Goal: Check status: Check status

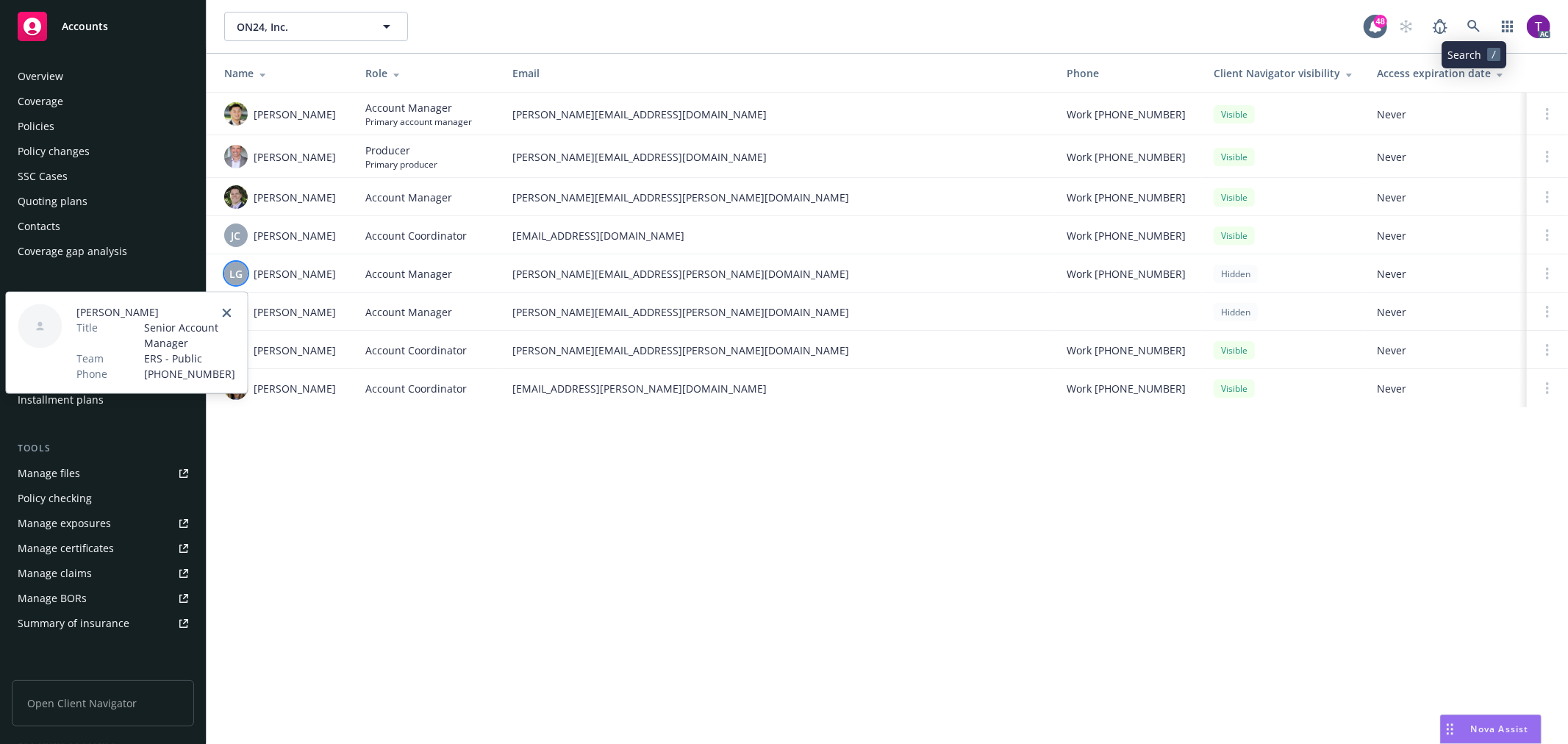
scroll to position [214, 0]
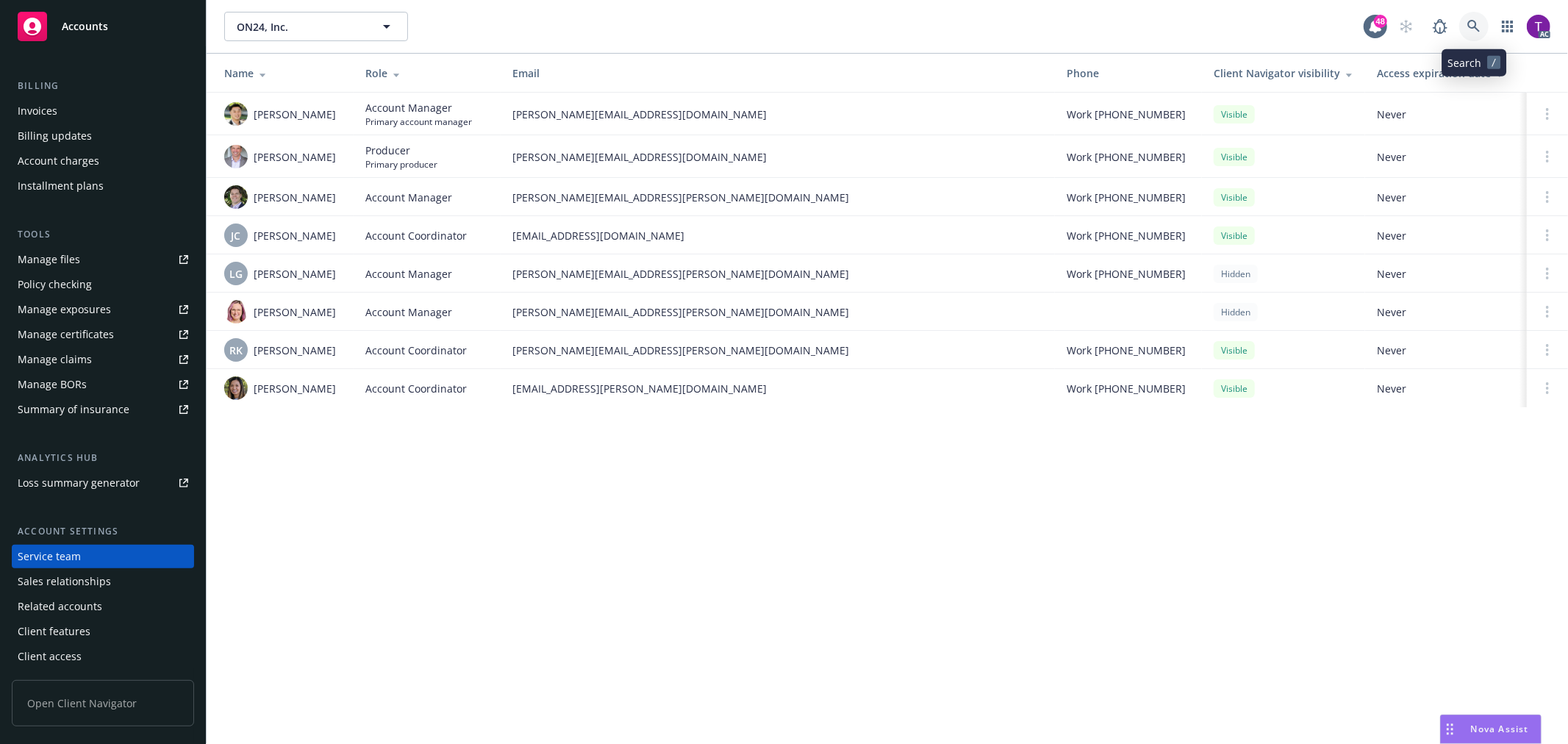
click at [1476, 34] on link at bounding box center [1474, 26] width 29 height 29
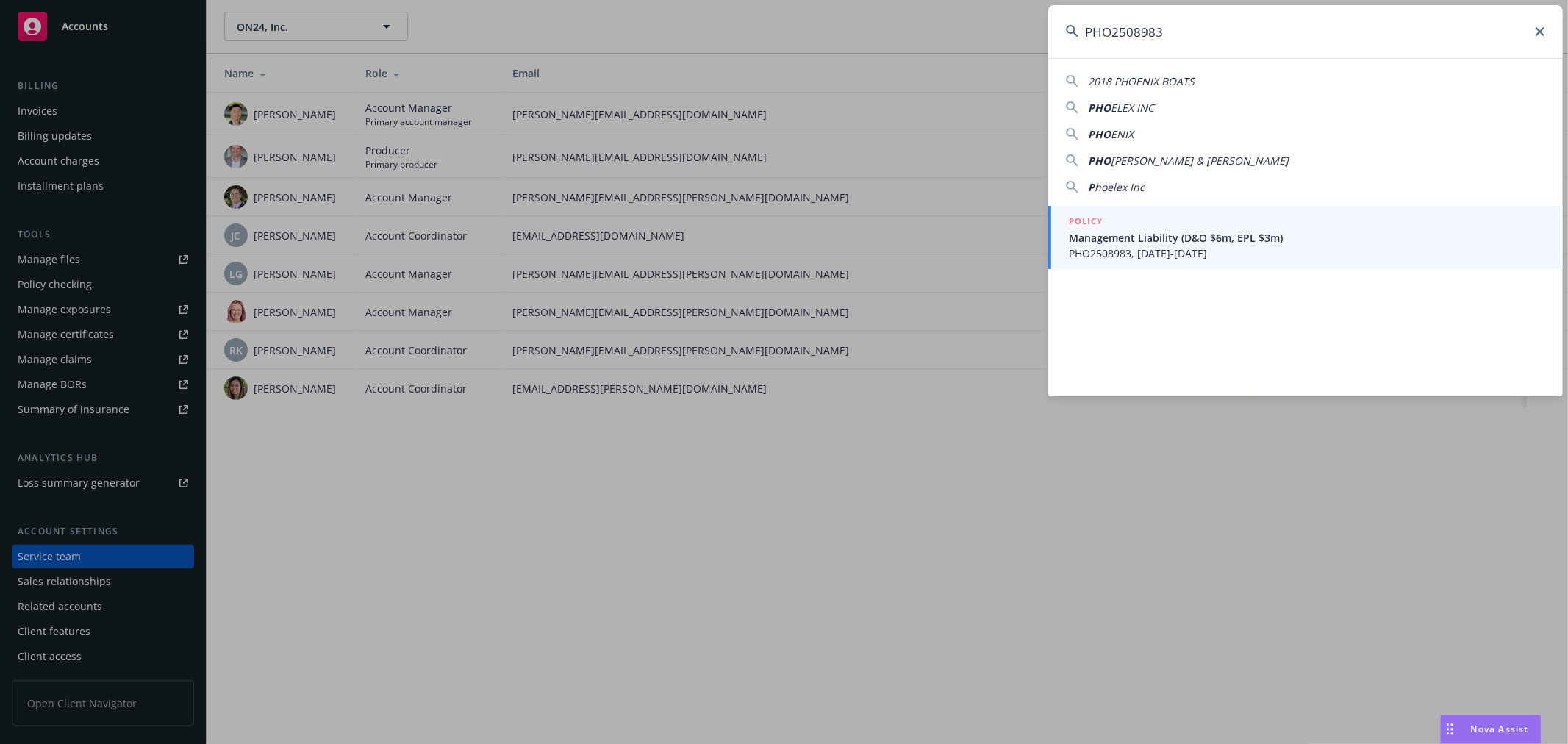
type input "PHO2508983"
click at [1164, 245] on span "PHO2508983, [DATE]-[DATE]" at bounding box center [1307, 253] width 476 height 15
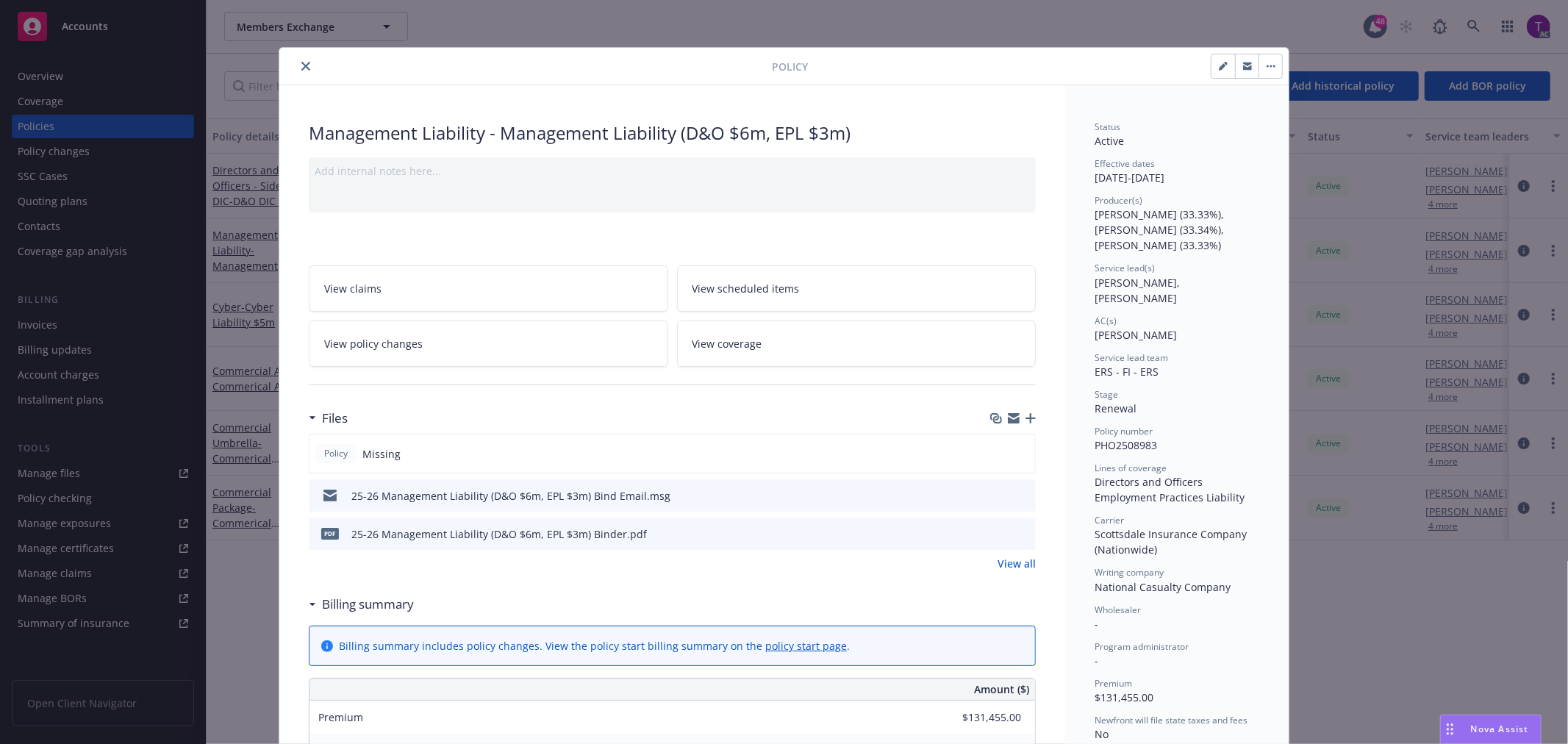
click at [1005, 556] on link "View all" at bounding box center [1016, 563] width 38 height 15
click at [39, 321] on div "Policy Management Liability - Management Liability (D&O $6m, EPL $3m) Add inter…" at bounding box center [784, 372] width 1568 height 744
click at [304, 61] on button "close" at bounding box center [306, 66] width 18 height 18
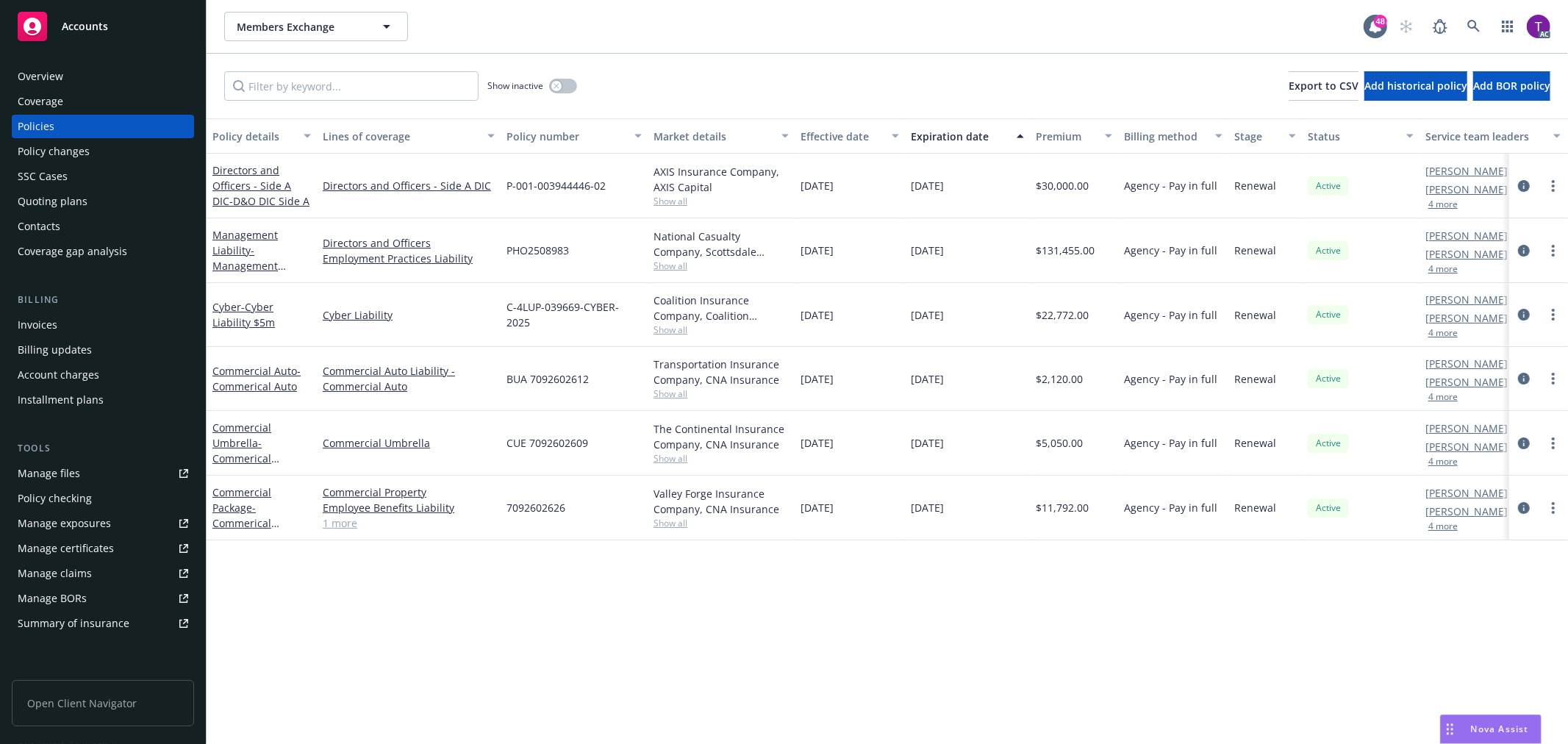
click at [42, 319] on div "Invoices" at bounding box center [38, 325] width 39 height 24
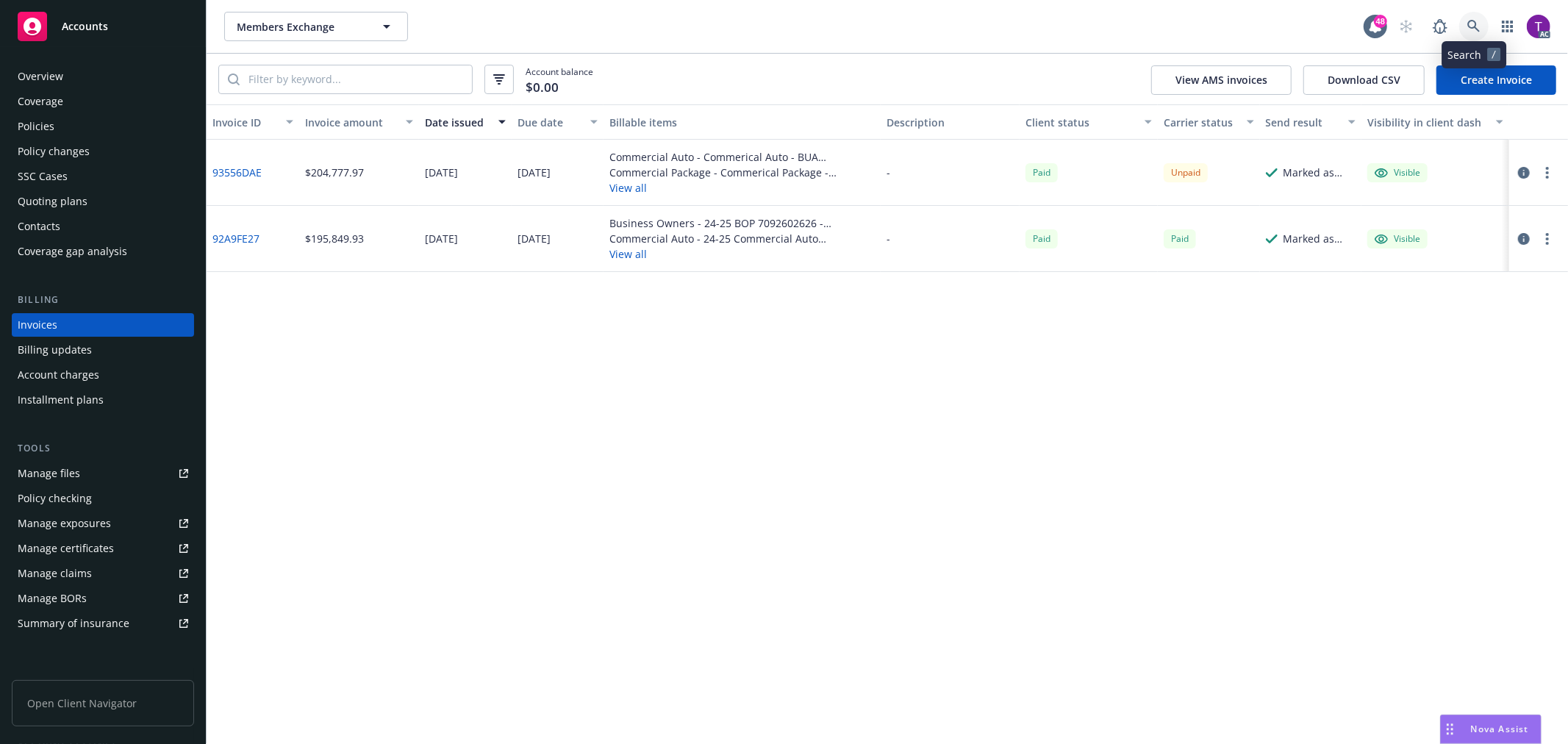
click at [1479, 25] on link at bounding box center [1474, 26] width 29 height 29
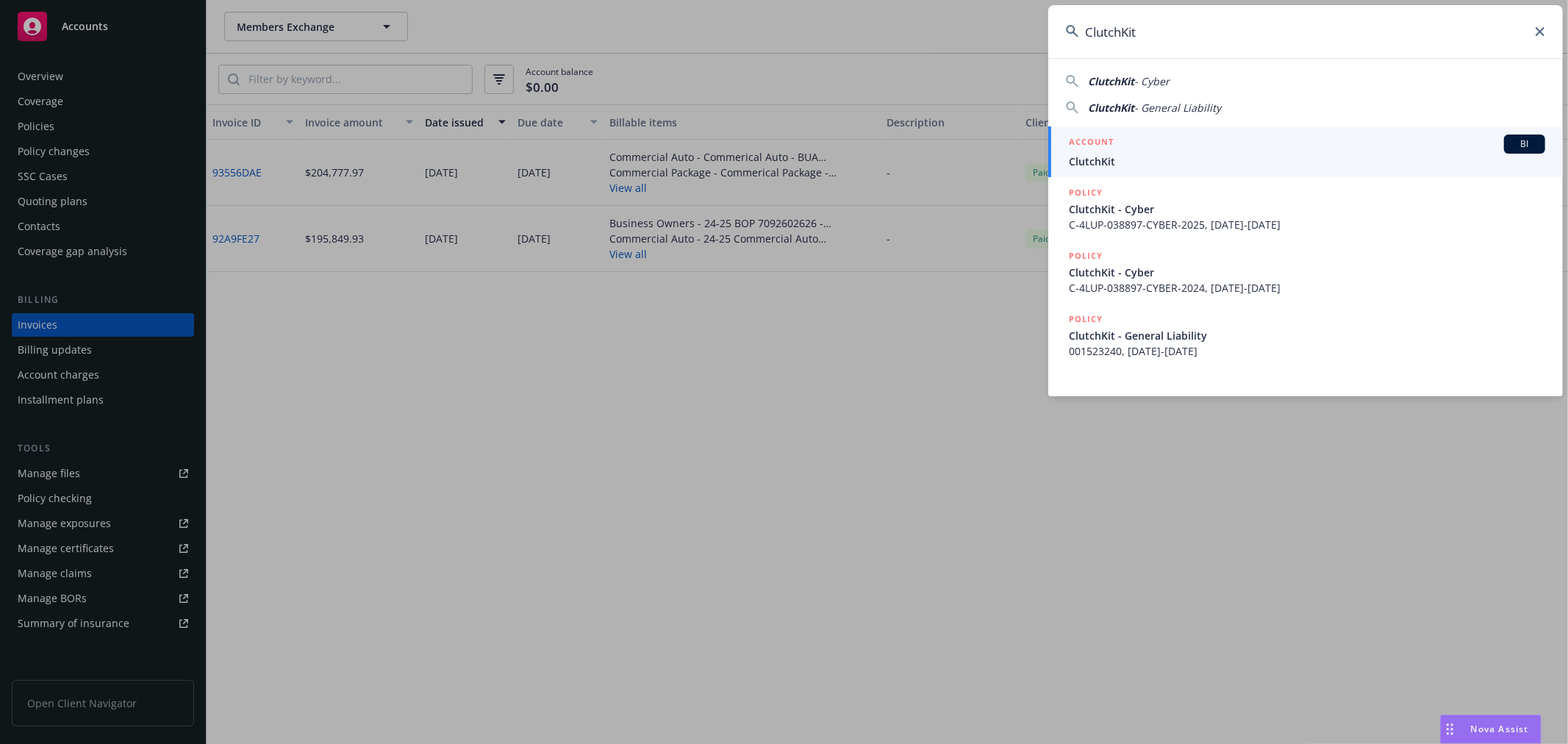
type input "ClutchKit"
click at [1087, 162] on span "ClutchKit" at bounding box center [1307, 161] width 476 height 15
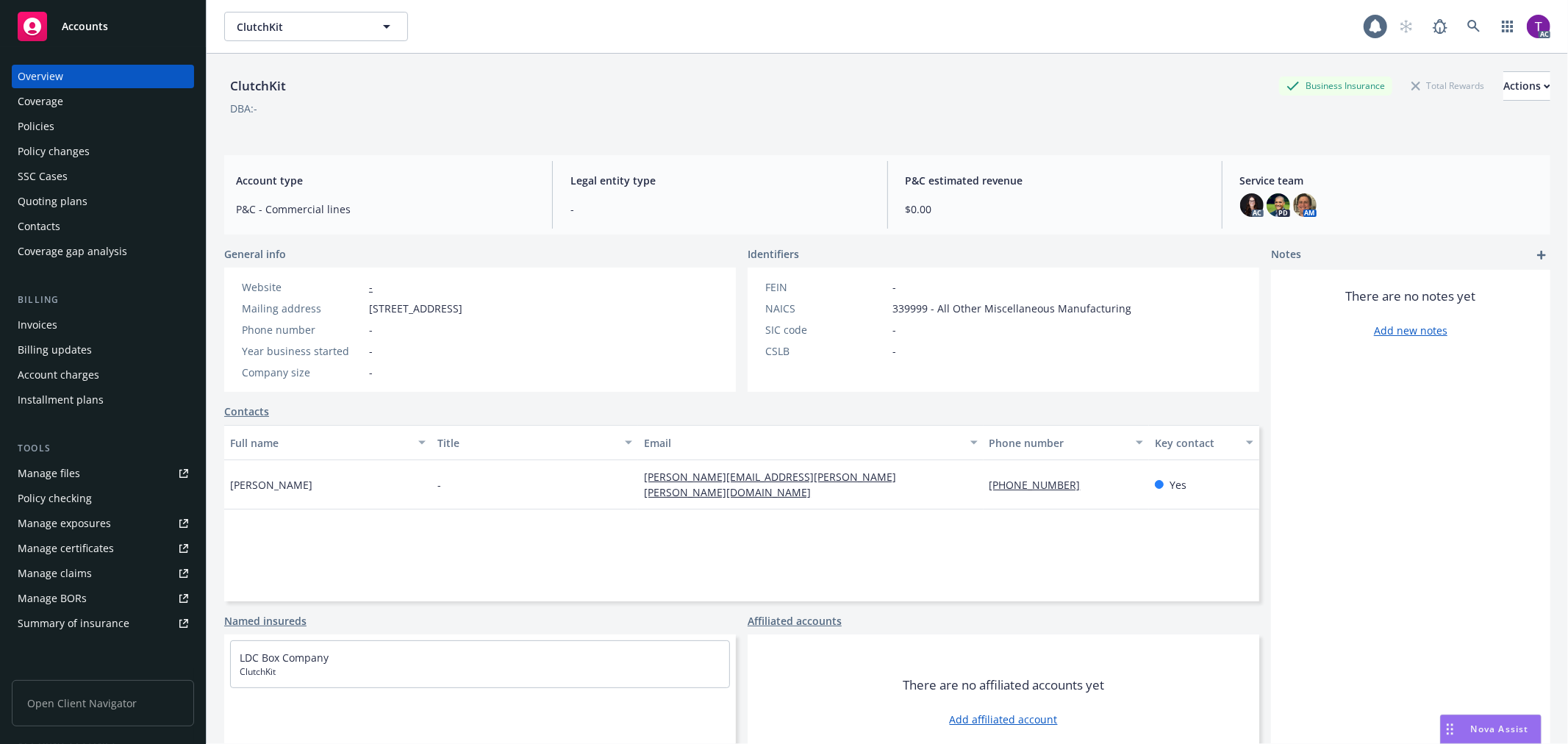
click at [37, 322] on div "Invoices" at bounding box center [38, 325] width 39 height 24
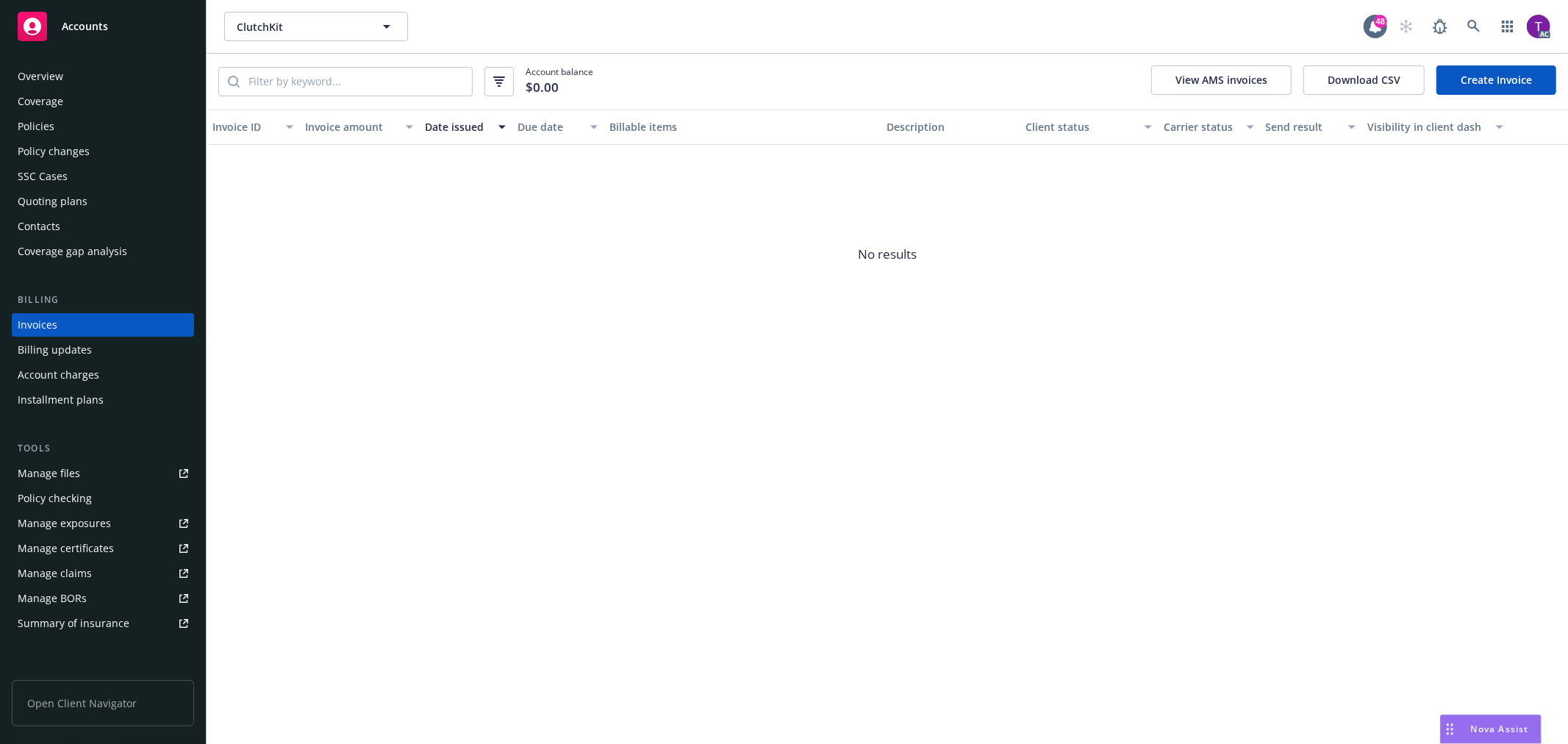
click at [56, 60] on div "Overview Coverage Policies Policy changes SSC Cases Quoting plans Contacts Cove…" at bounding box center [103, 395] width 206 height 697
click at [48, 71] on div "Overview" at bounding box center [40, 77] width 45 height 24
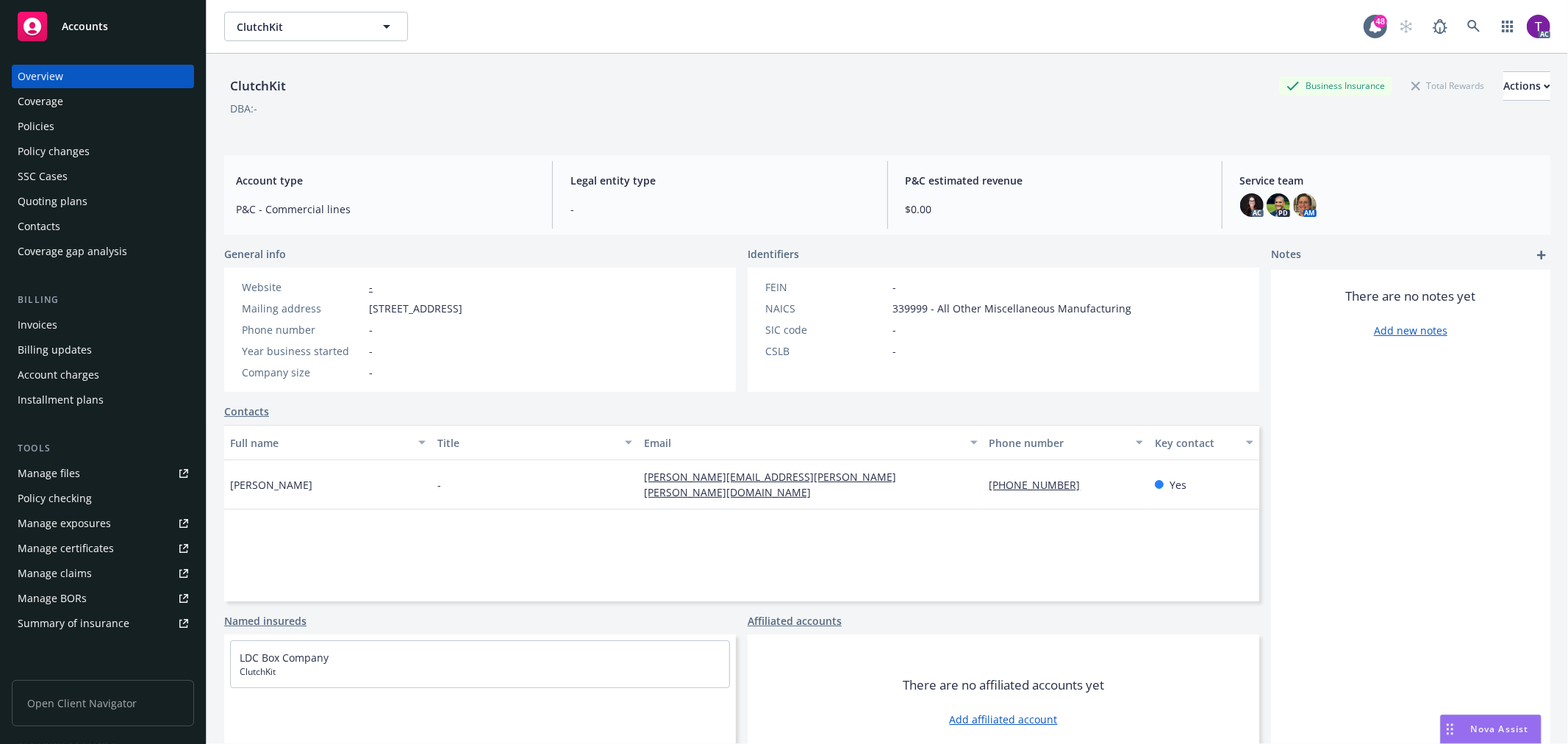
drag, startPoint x: 576, startPoint y: 298, endPoint x: 350, endPoint y: 302, distance: 226.0
click at [350, 302] on div "Website - Mailing address 105 Lincoln Road, Lincoln, MA, 01773 Phone number - Y…" at bounding box center [479, 329] width 512 height 124
copy div "105 Lincoln Road, Lincoln, MA, 01773"
drag, startPoint x: 291, startPoint y: 87, endPoint x: 221, endPoint y: 88, distance: 70.0
click at [221, 88] on div "ClutchKit Business Insurance Total Rewards Actions DBA: - Account type P&C - Co…" at bounding box center [887, 425] width 1361 height 744
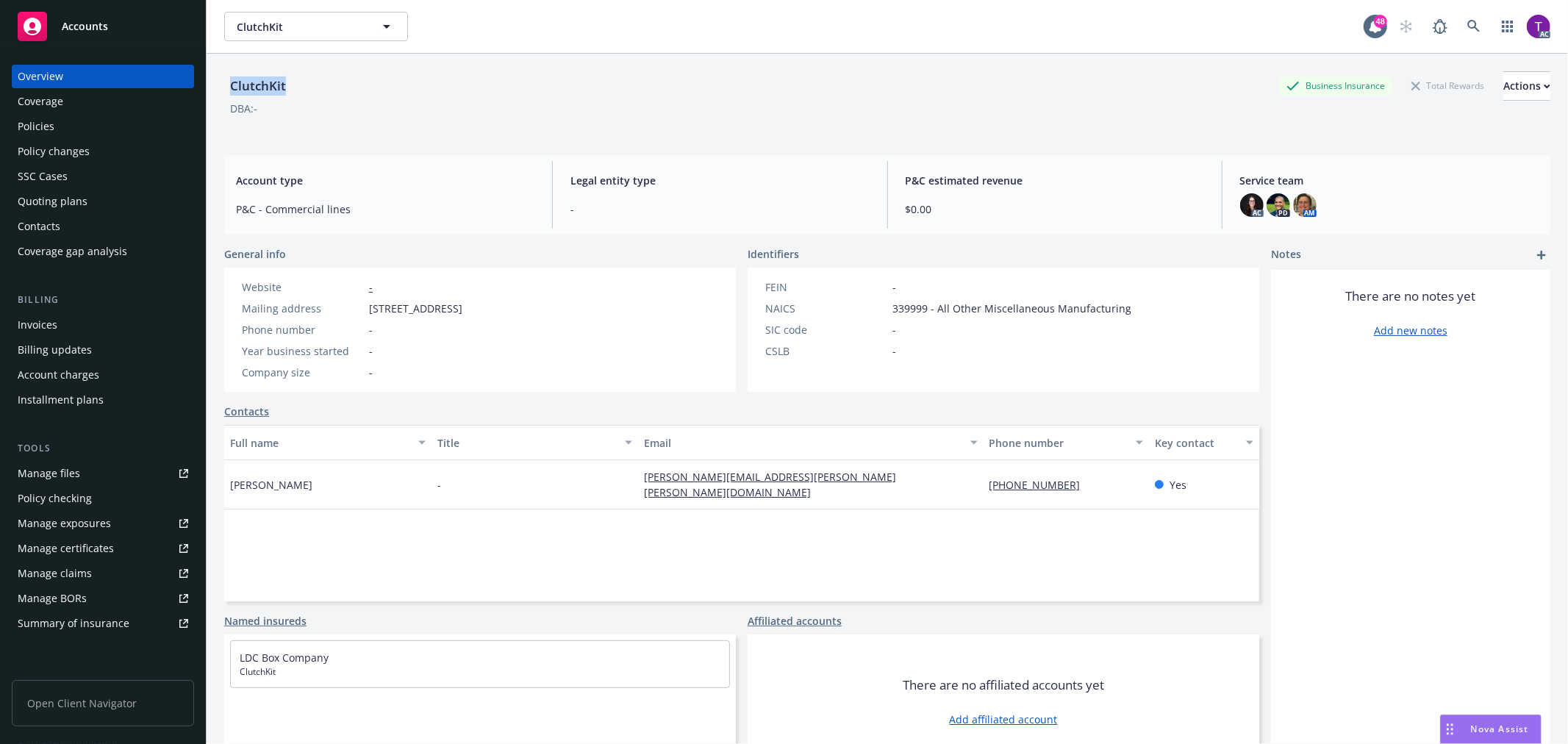
copy div "ClutchKit"
click at [1467, 26] on icon at bounding box center [1473, 26] width 13 height 13
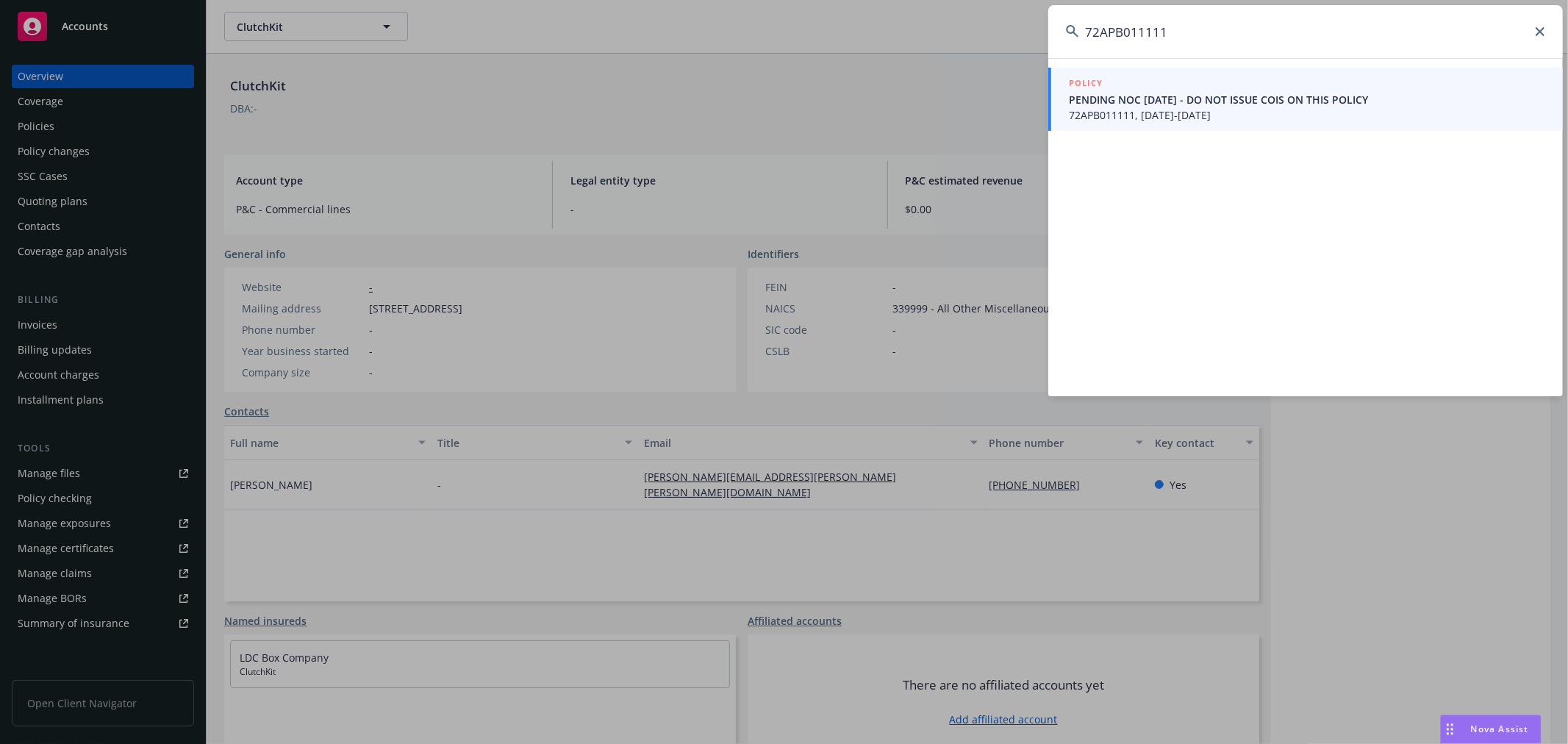
type input "72APB011111"
click at [1116, 108] on span "72APB011111, 03/25/2025-04/17/2025" at bounding box center [1307, 115] width 476 height 15
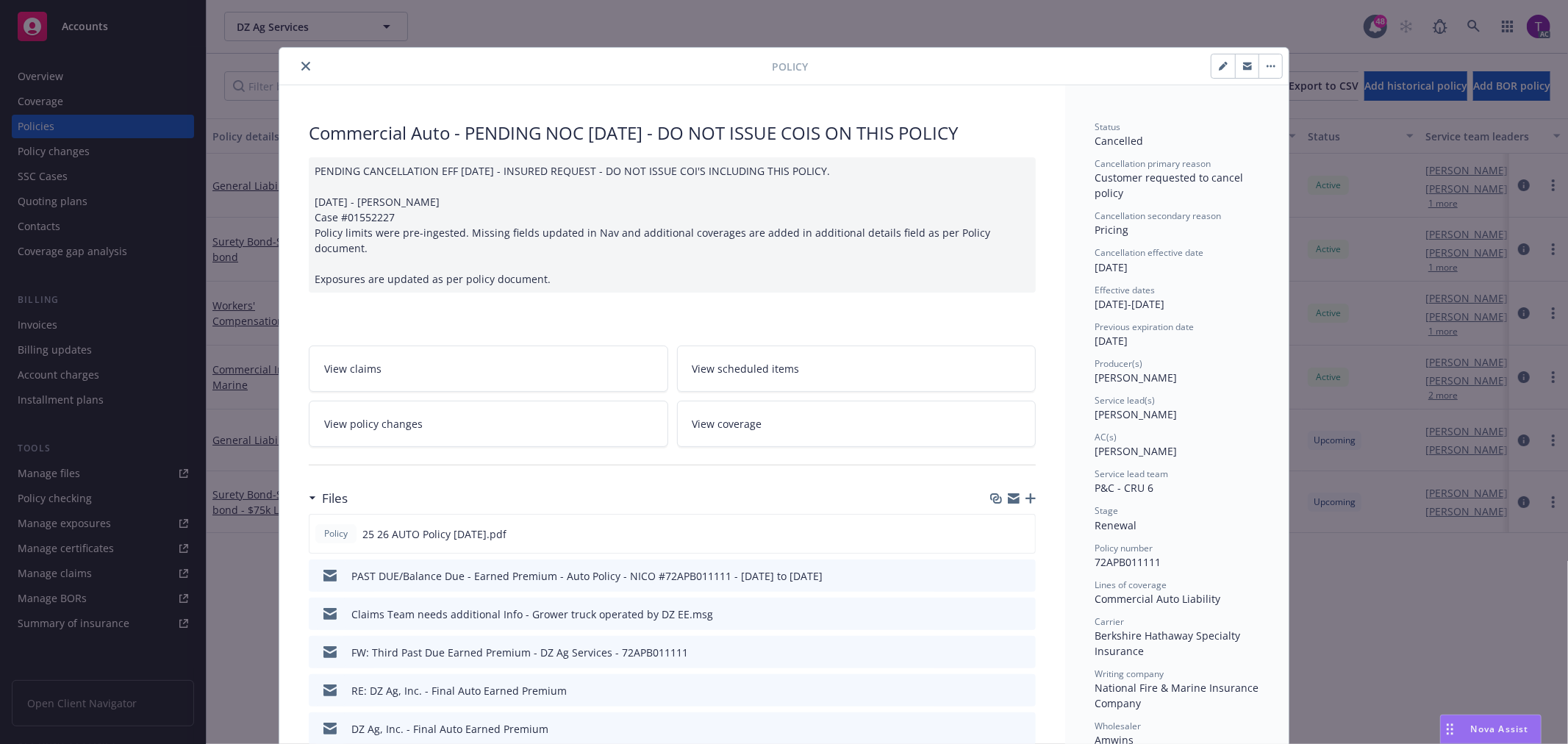
click at [297, 60] on button "close" at bounding box center [306, 66] width 18 height 18
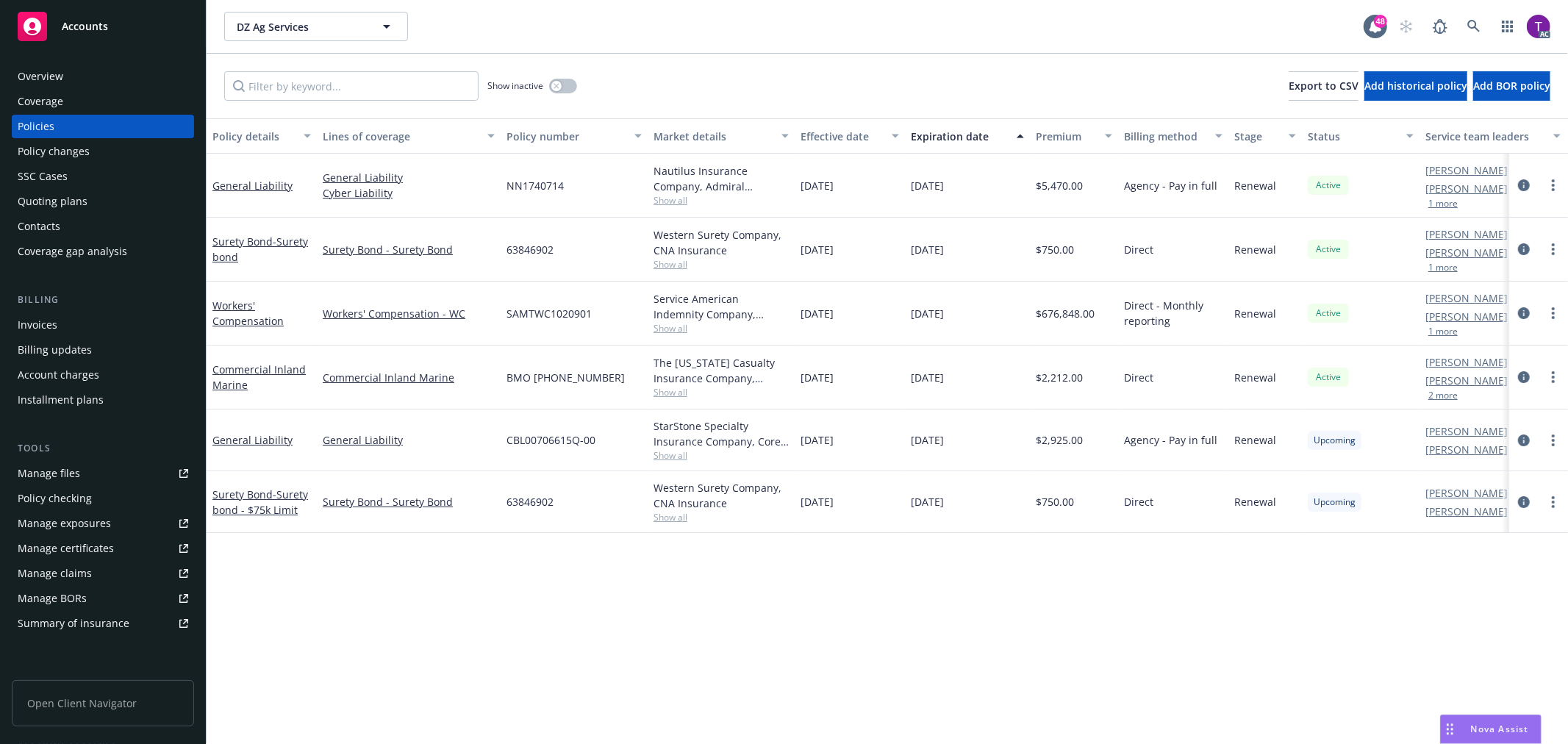
click at [89, 331] on div "Invoices" at bounding box center [103, 325] width 171 height 24
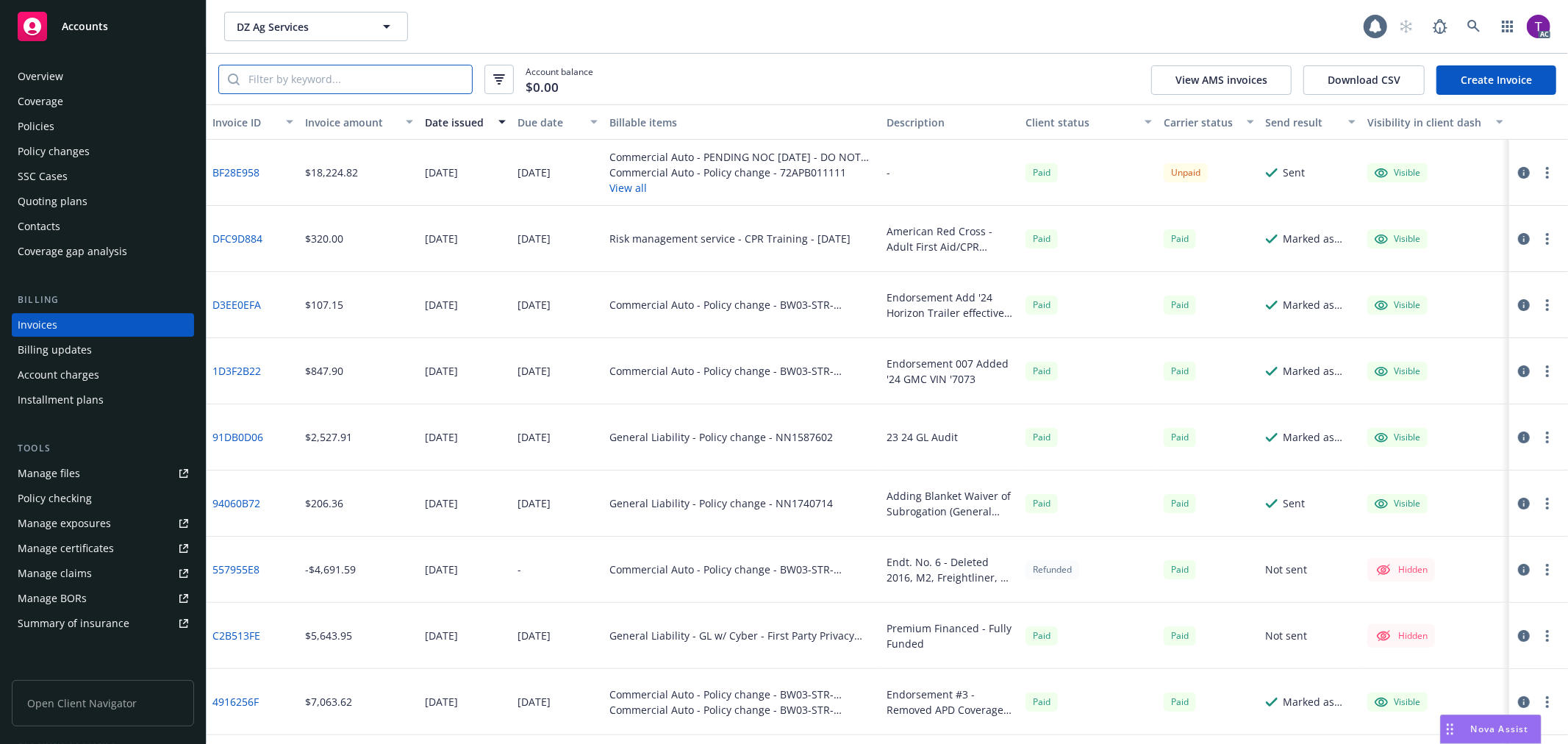
click at [305, 79] on input "search" at bounding box center [355, 79] width 232 height 28
paste input "72APB011111"
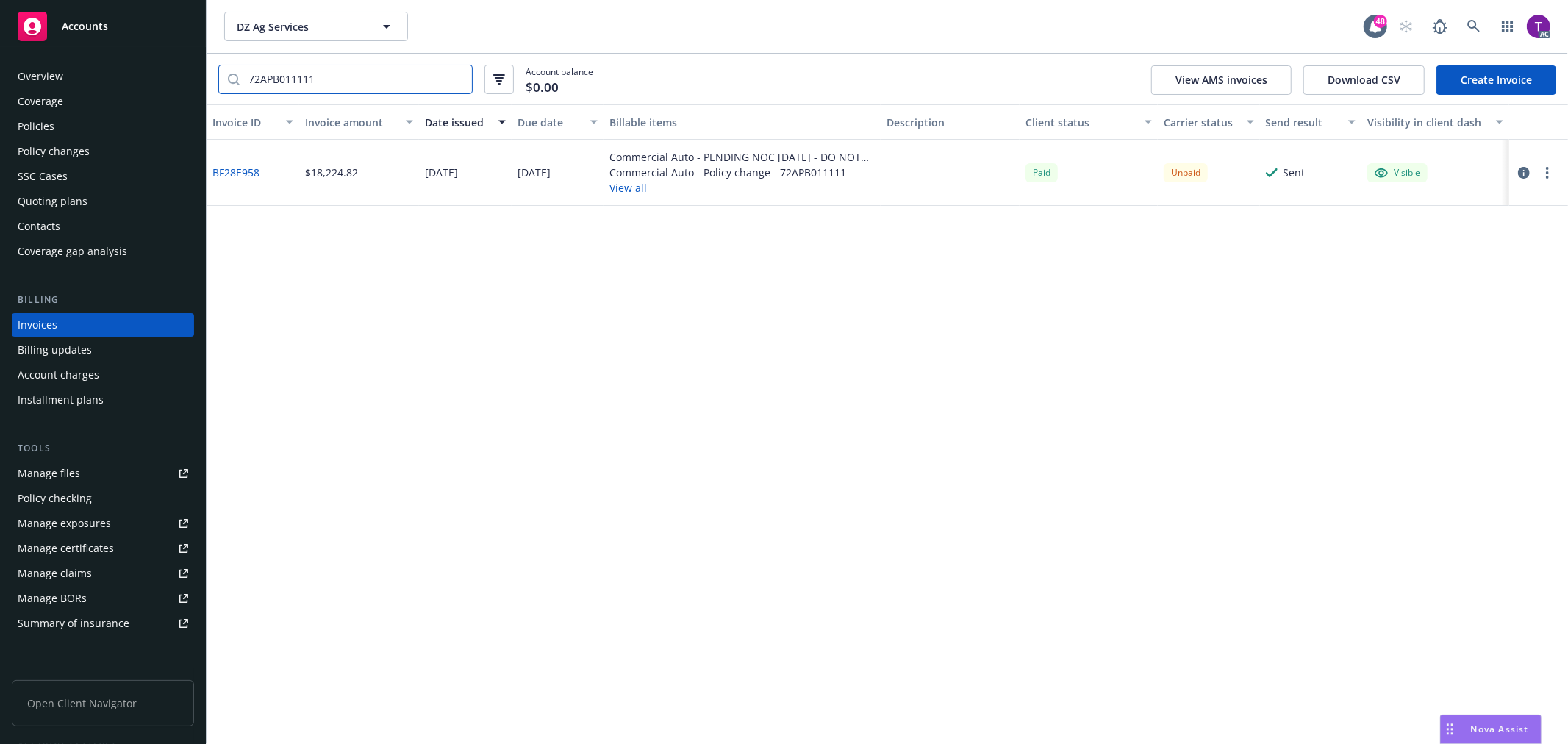
type input "72APB011111"
click at [1526, 170] on icon "button" at bounding box center [1524, 173] width 12 height 12
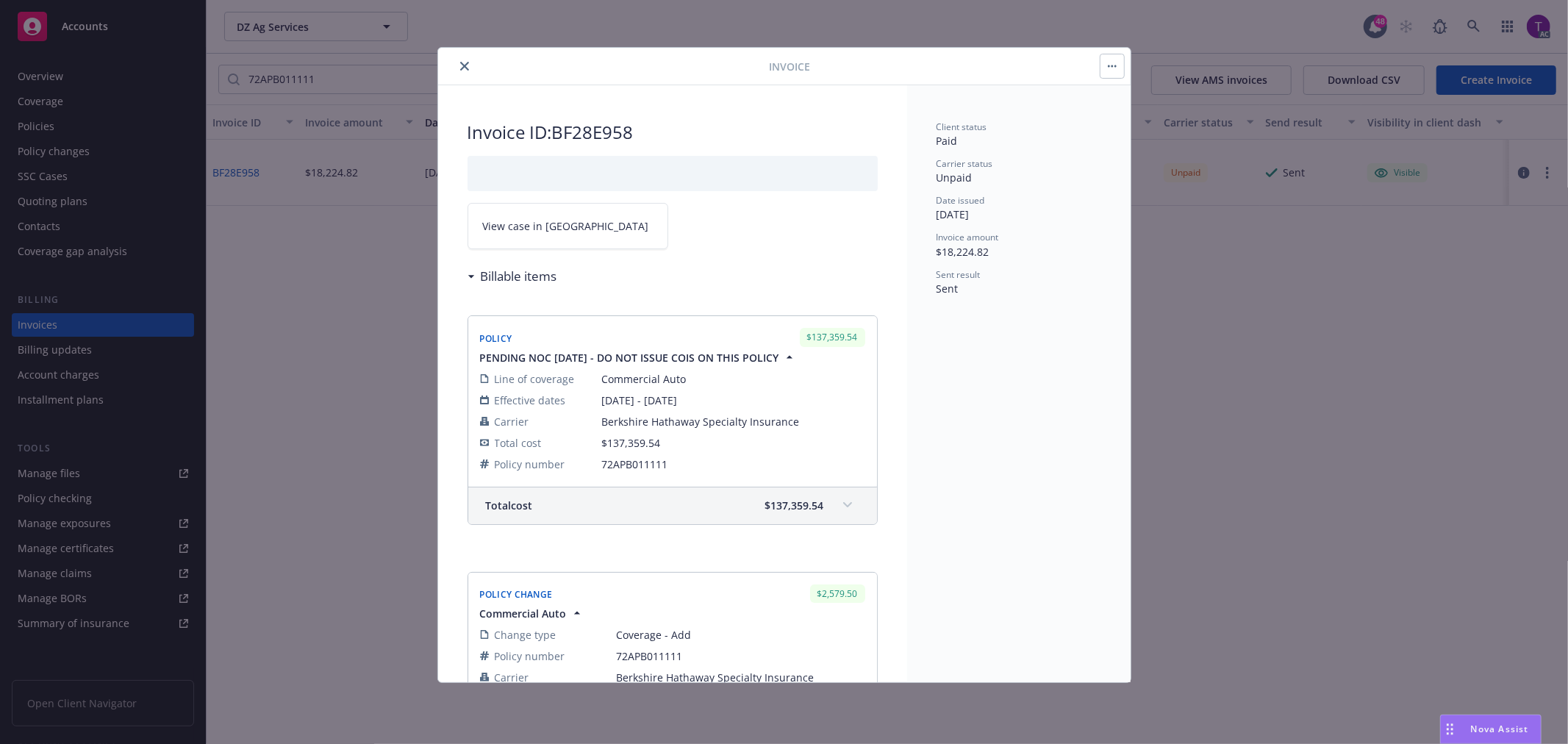
click at [555, 236] on link "View case in SSC" at bounding box center [567, 226] width 201 height 46
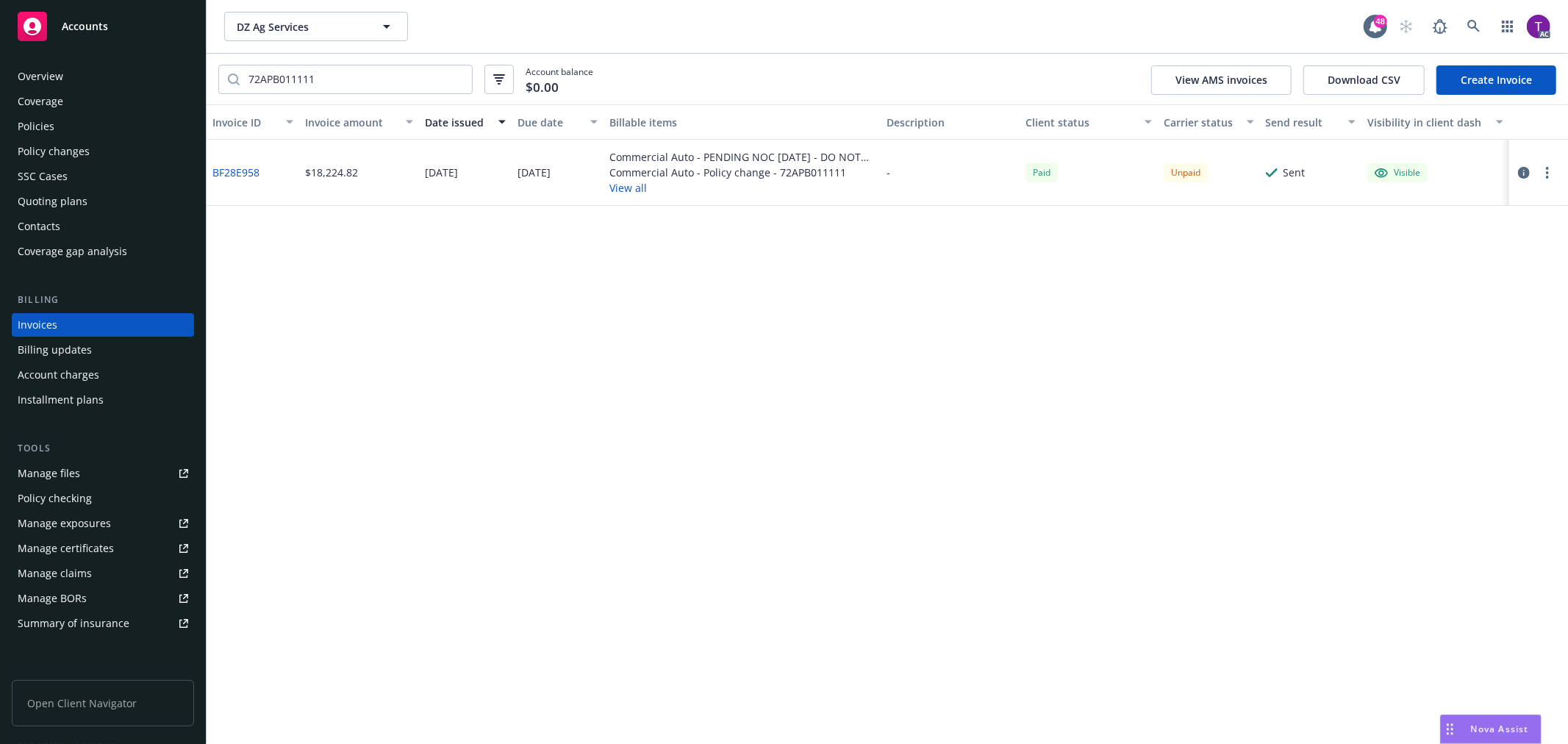
click at [222, 171] on link "BF28E958" at bounding box center [236, 173] width 47 height 15
